Goal: Find specific page/section: Find specific page/section

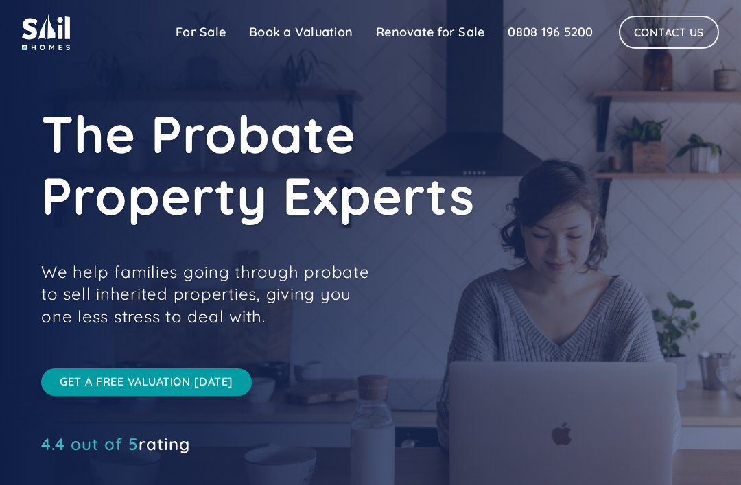
click at [202, 32] on link "For Sale" at bounding box center [200, 32] width 73 height 27
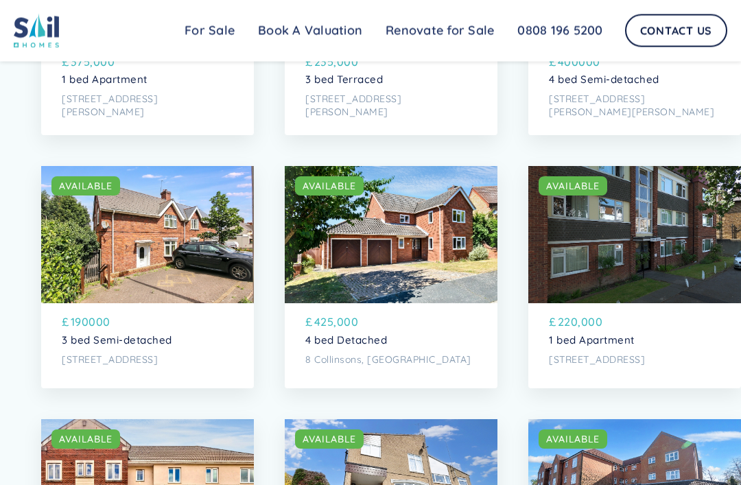
scroll to position [784, 0]
click at [445, 31] on link "Renovate for Sale" at bounding box center [440, 30] width 132 height 27
